Goal: Find specific page/section

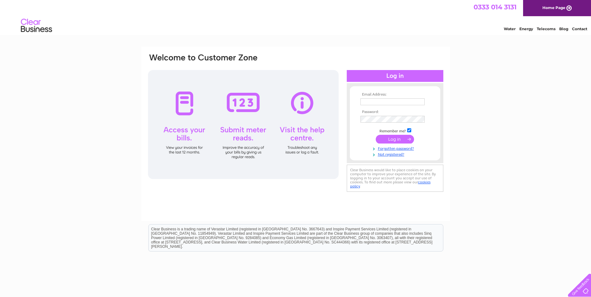
click at [362, 102] on input "text" at bounding box center [393, 101] width 64 height 7
click at [422, 101] on input "bradleywindows@yahoo.co.uk" at bounding box center [393, 101] width 65 height 7
type input "b"
click at [369, 105] on input "b" at bounding box center [393, 101] width 65 height 7
type input "bradleywindows@yahoo.co.uk"
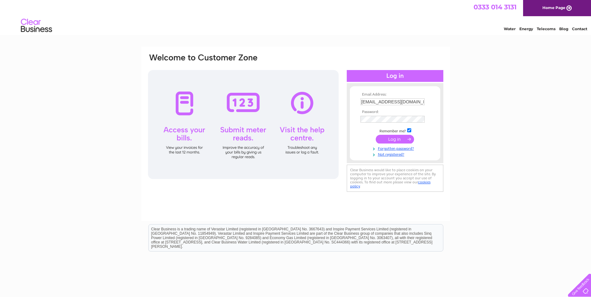
click at [398, 139] on input "submit" at bounding box center [395, 139] width 38 height 9
click at [403, 139] on input "submit" at bounding box center [395, 140] width 38 height 9
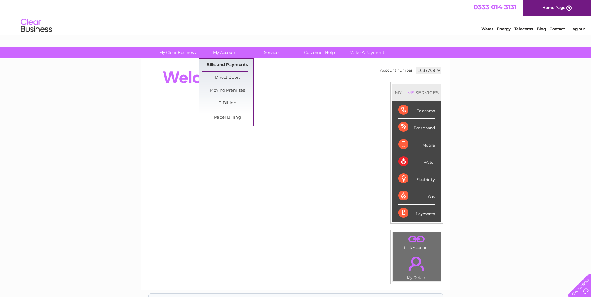
click at [222, 65] on link "Bills and Payments" at bounding box center [227, 65] width 51 height 12
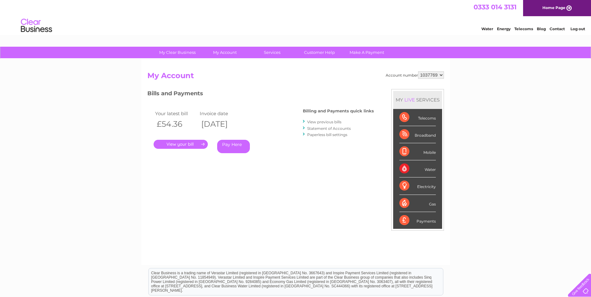
click at [189, 143] on link "." at bounding box center [181, 144] width 54 height 9
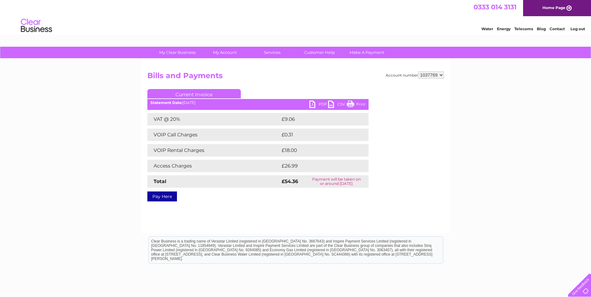
click at [317, 102] on link "PDF" at bounding box center [318, 105] width 19 height 9
click at [524, 29] on link "Telecoms" at bounding box center [524, 28] width 19 height 5
